Goal: Navigation & Orientation: Find specific page/section

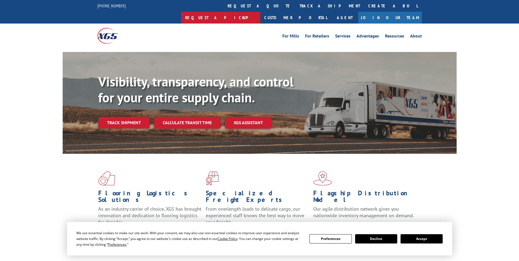
click at [260, 12] on link "Request a pickup" at bounding box center [220, 18] width 79 height 12
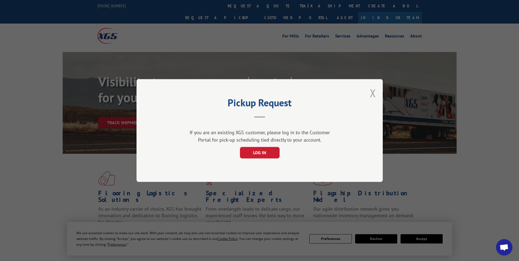
drag, startPoint x: 373, startPoint y: 94, endPoint x: 374, endPoint y: 86, distance: 7.7
click at [373, 93] on button "Close modal" at bounding box center [373, 93] width 6 height 14
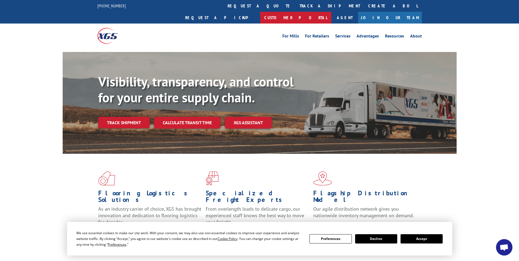
click at [331, 12] on link "Customer Portal" at bounding box center [295, 18] width 71 height 12
